Goal: Check status: Check status

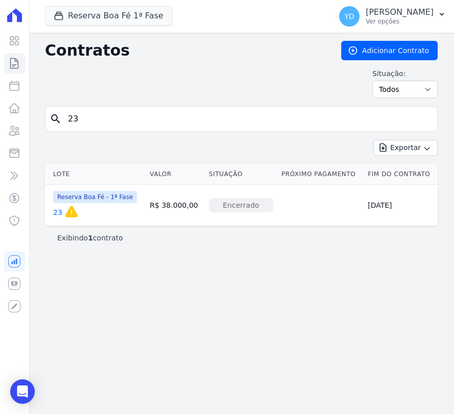
drag, startPoint x: 0, startPoint y: 0, endPoint x: 111, endPoint y: 119, distance: 162.9
click at [111, 119] on input "23" at bounding box center [247, 119] width 371 height 20
click at [86, 126] on input "23" at bounding box center [247, 119] width 371 height 20
type input "24"
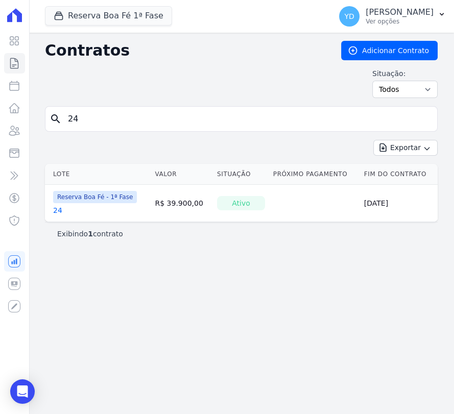
click at [97, 106] on div "search 24" at bounding box center [241, 119] width 393 height 26
click at [99, 111] on input "24" at bounding box center [247, 119] width 371 height 20
type input "0"
type input "25"
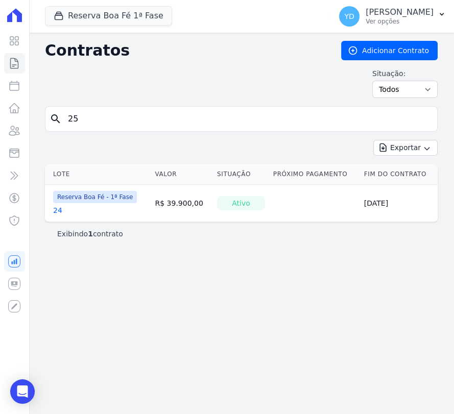
click at [99, 111] on input "25" at bounding box center [247, 119] width 371 height 20
type input "2"
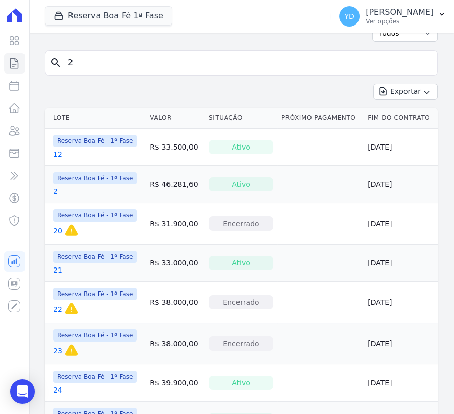
scroll to position [25, 0]
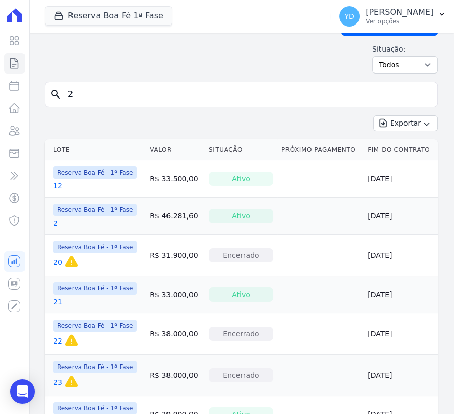
click at [104, 99] on input "2" at bounding box center [247, 94] width 371 height 20
type input "3"
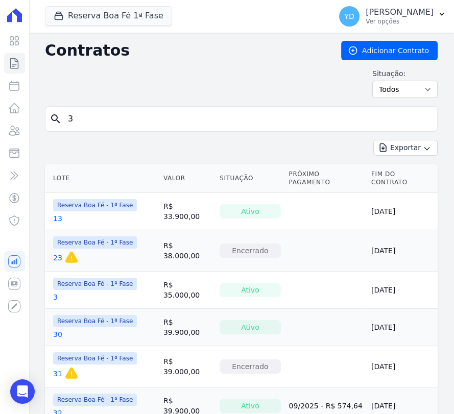
click at [86, 113] on input "3" at bounding box center [247, 119] width 371 height 20
type input "4"
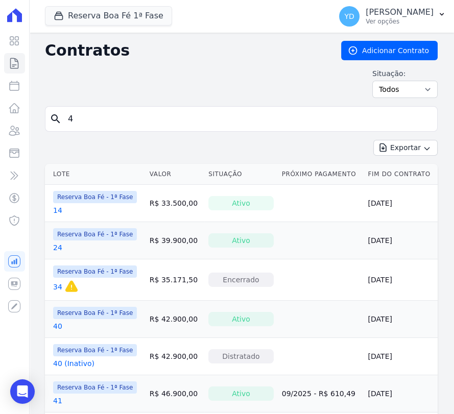
drag, startPoint x: 93, startPoint y: 132, endPoint x: 81, endPoint y: 118, distance: 18.1
click at [93, 132] on form "search 4" at bounding box center [241, 123] width 393 height 34
click at [127, 124] on input "4" at bounding box center [247, 119] width 371 height 20
type input "37"
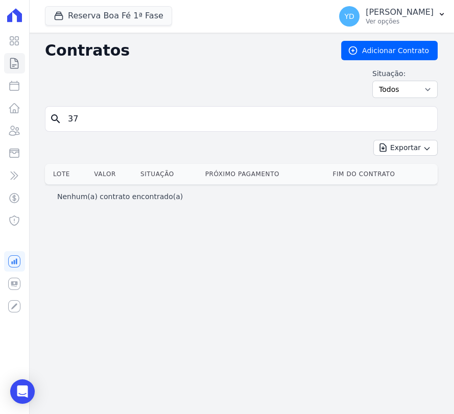
click at [112, 124] on input "37" at bounding box center [247, 119] width 371 height 20
type input "42"
click at [112, 124] on input "42" at bounding box center [247, 119] width 371 height 20
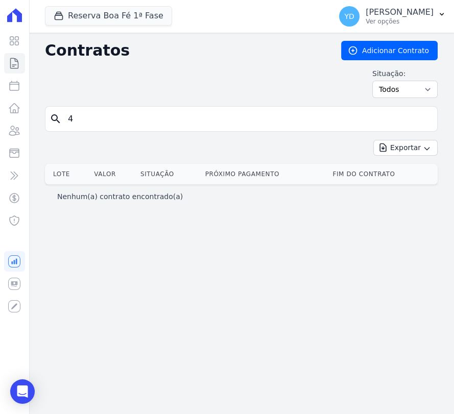
type input "4"
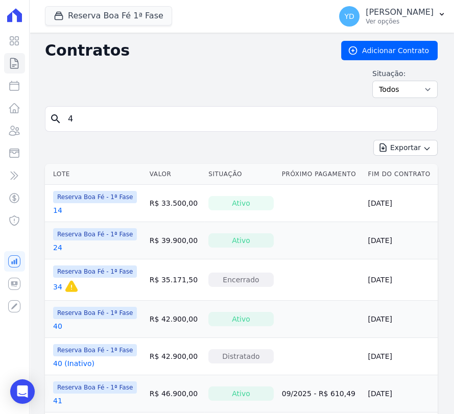
click at [139, 117] on input "4" at bounding box center [247, 119] width 371 height 20
type input "5"
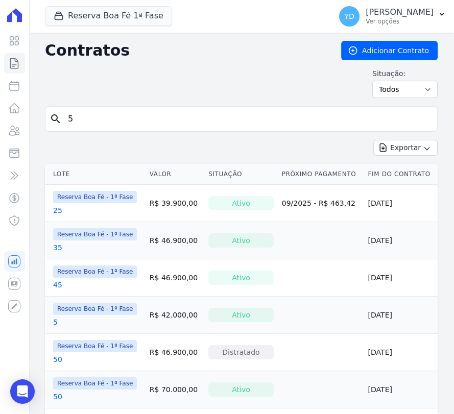
click at [190, 124] on input "5" at bounding box center [247, 119] width 371 height 20
type input "6"
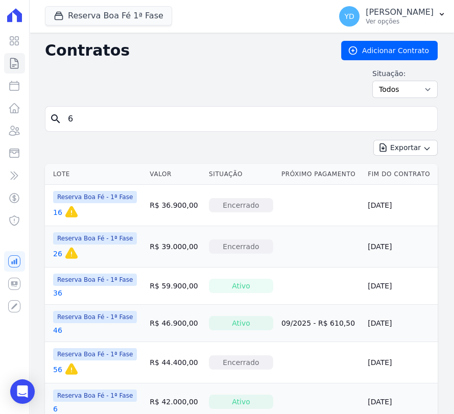
click at [100, 116] on input "6" at bounding box center [247, 119] width 371 height 20
type input "7"
click at [87, 149] on div "Exportar Exportar PDF Exportar CSV Exportar Fichas" at bounding box center [241, 152] width 393 height 24
click at [85, 119] on input "7" at bounding box center [247, 119] width 371 height 20
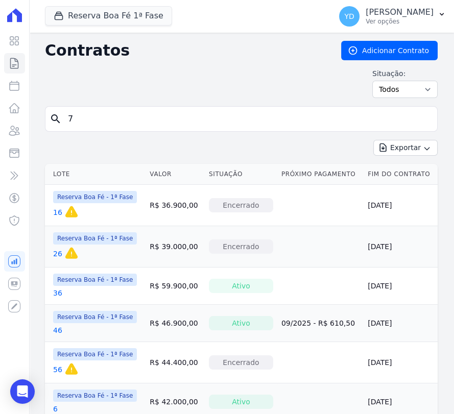
click at [85, 119] on input "7" at bounding box center [247, 119] width 371 height 20
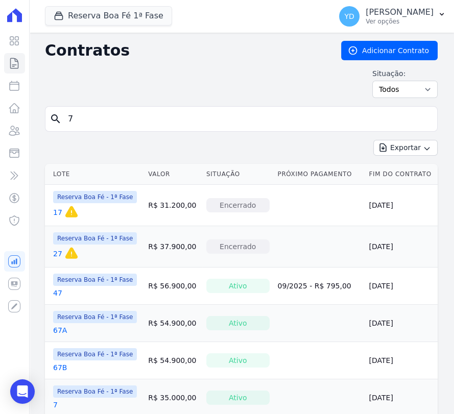
click at [83, 144] on div "Exportar Exportar PDF Exportar CSV Exportar Fichas" at bounding box center [241, 152] width 393 height 24
click at [98, 124] on input "7" at bounding box center [247, 119] width 371 height 20
type input "72"
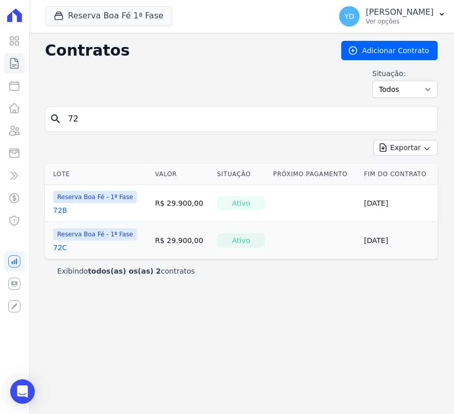
click at [83, 127] on input "72" at bounding box center [247, 119] width 371 height 20
type input "7"
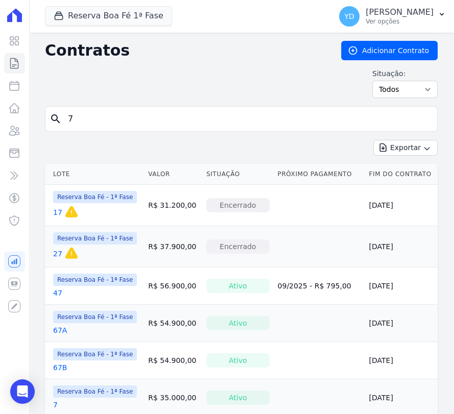
click at [109, 119] on input "7" at bounding box center [247, 119] width 371 height 20
type input "8"
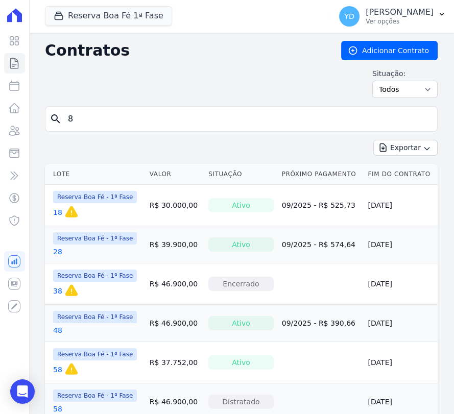
click at [92, 128] on input "8" at bounding box center [247, 119] width 371 height 20
type input "9"
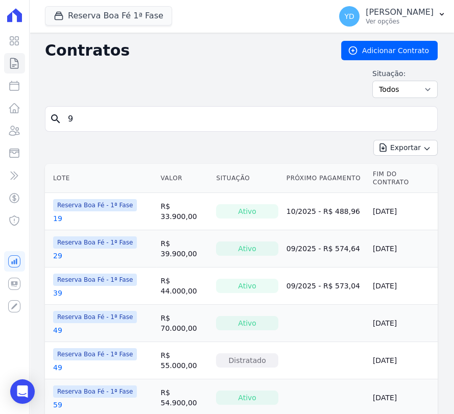
click at [93, 121] on input "9" at bounding box center [247, 119] width 371 height 20
type input "1"
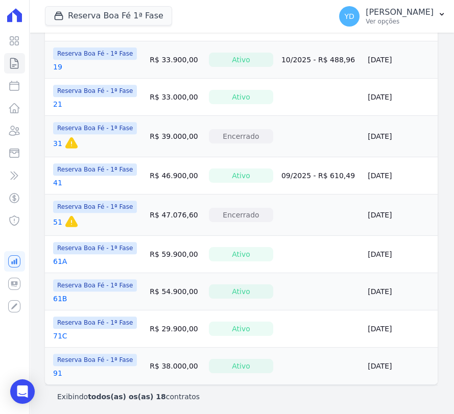
scroll to position [492, 0]
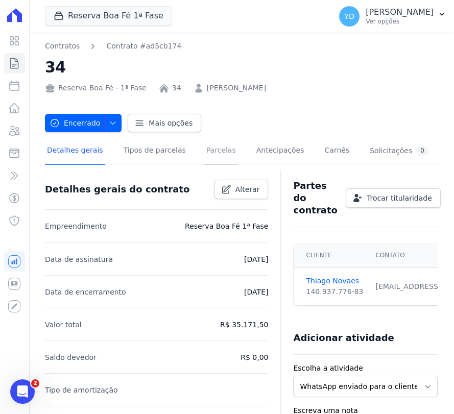
click at [212, 163] on link "Parcelas" at bounding box center [221, 151] width 34 height 27
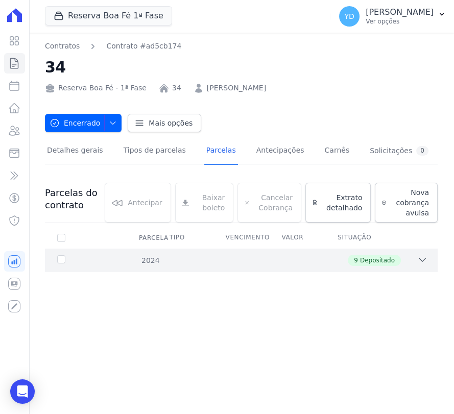
click at [214, 260] on div "9 Depositado" at bounding box center [260, 260] width 334 height 11
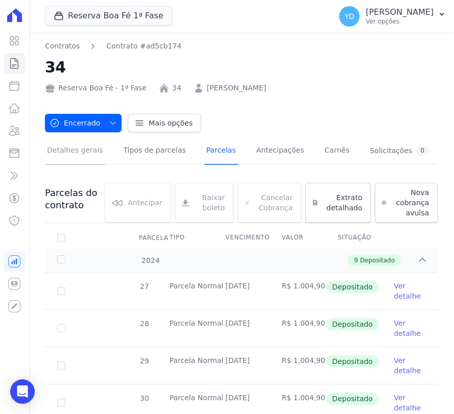
click at [59, 147] on link "Detalhes gerais" at bounding box center [75, 151] width 60 height 27
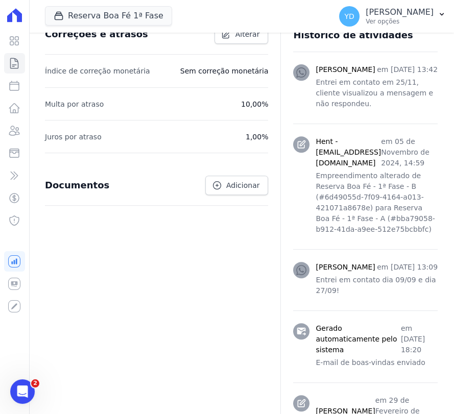
scroll to position [453, 0]
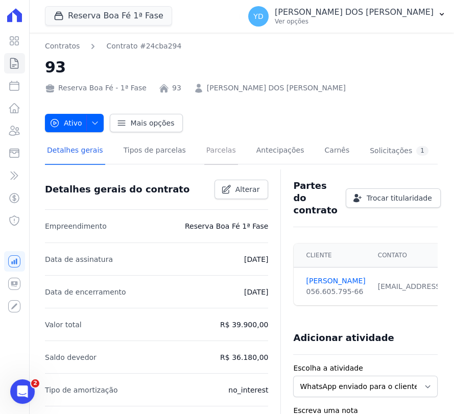
click at [204, 155] on link "Parcelas" at bounding box center [221, 151] width 34 height 27
